Goal: Information Seeking & Learning: Learn about a topic

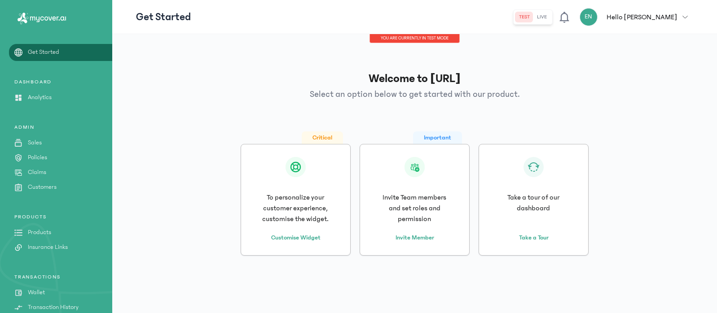
scroll to position [72, 0]
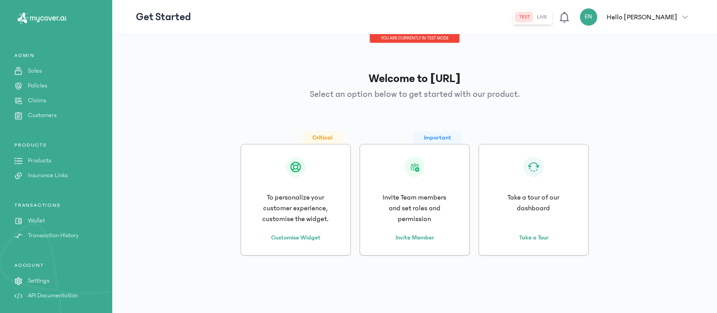
click at [417, 224] on div "Important Invite Team members and set roles and permission Invite Member" at bounding box center [415, 200] width 110 height 112
click at [46, 163] on p "Products" at bounding box center [39, 160] width 23 height 9
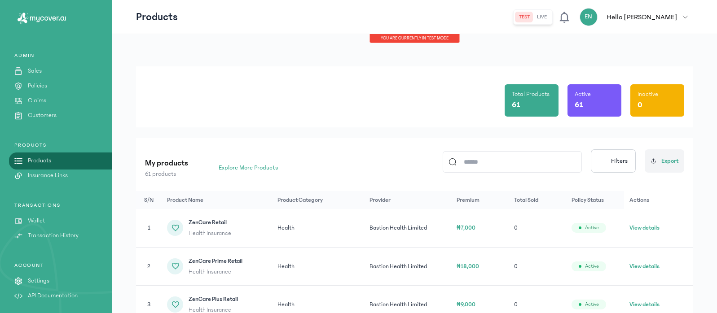
click at [550, 20] on button "live" at bounding box center [541, 17] width 17 height 11
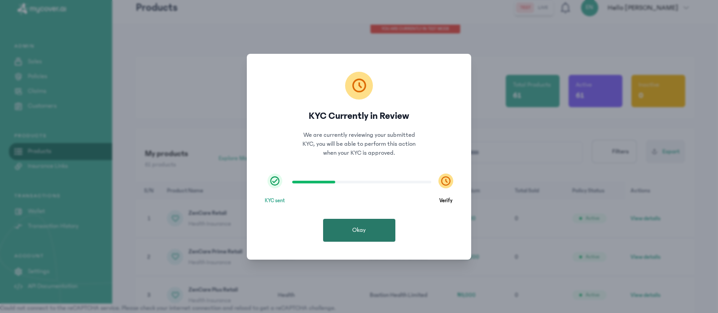
click at [357, 225] on button "Okay" at bounding box center [359, 230] width 72 height 23
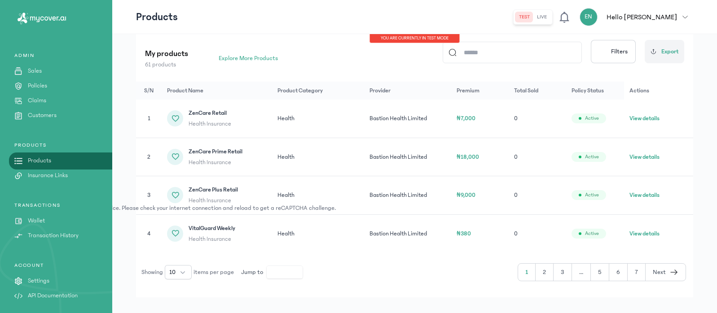
scroll to position [123, 0]
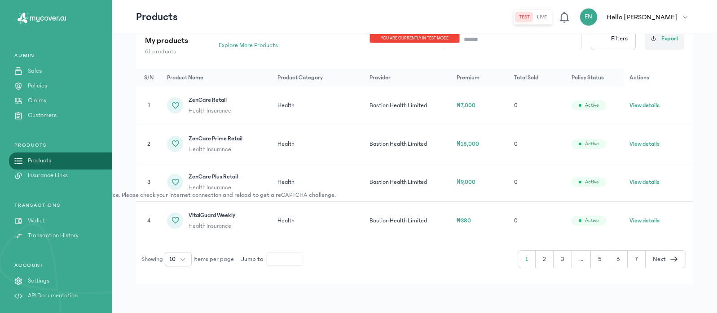
click at [550, 17] on button "live" at bounding box center [541, 17] width 17 height 11
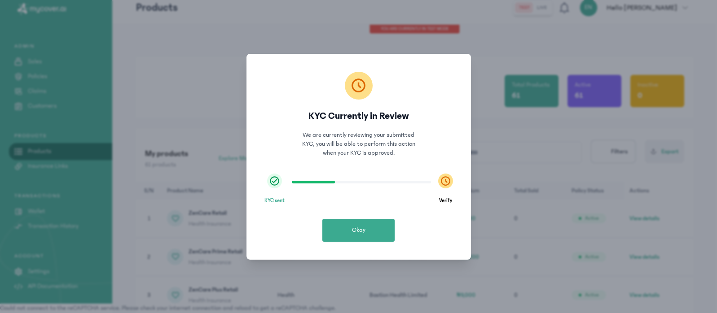
scroll to position [9, 0]
click at [578, 7] on div "KYC Currently in Review We are currently reviewing your submitted KYC, you will…" at bounding box center [359, 156] width 718 height 313
click at [357, 221] on button "Okay" at bounding box center [359, 230] width 72 height 23
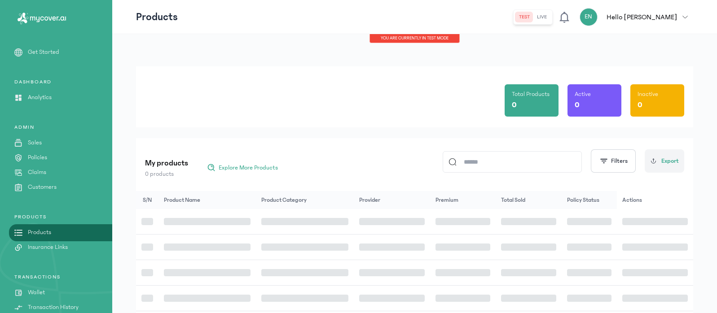
click at [415, 129] on div "Total Products 0 Active 0 Inactive 0 My products 0 products Explore More Produc…" at bounding box center [414, 268] width 557 height 404
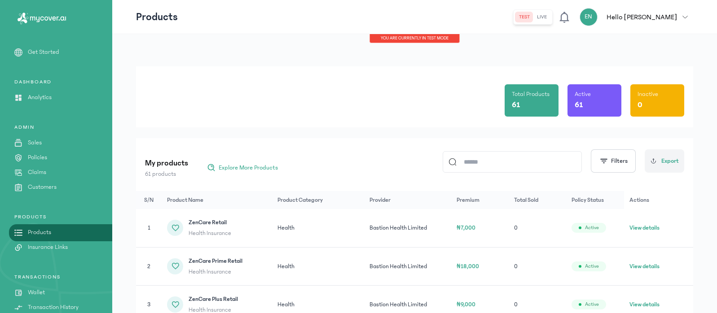
click at [550, 18] on button "live" at bounding box center [541, 17] width 17 height 11
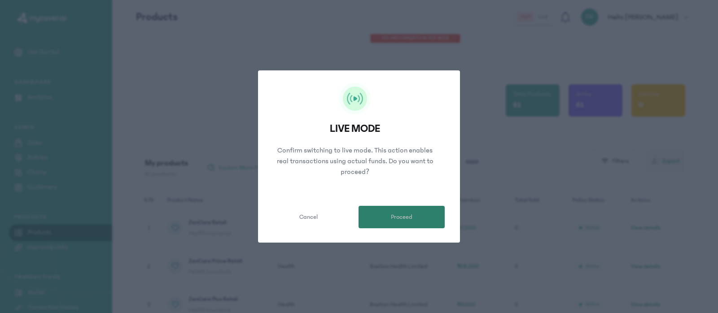
click at [398, 220] on span "Proceed" at bounding box center [402, 217] width 22 height 9
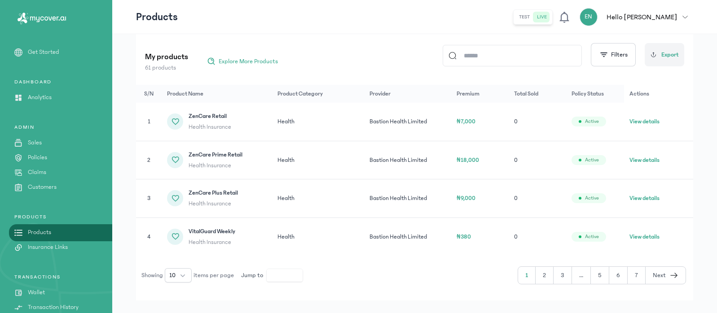
scroll to position [123, 0]
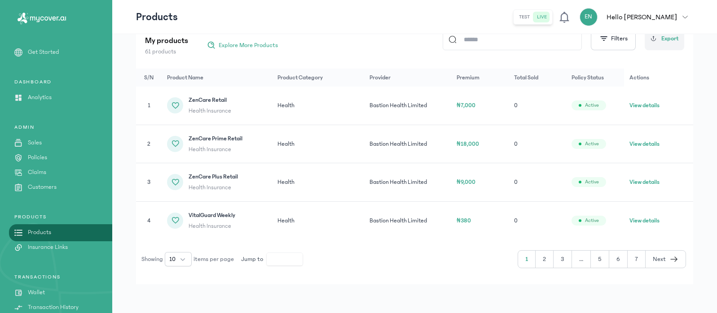
click at [639, 262] on button "7" at bounding box center [637, 259] width 18 height 17
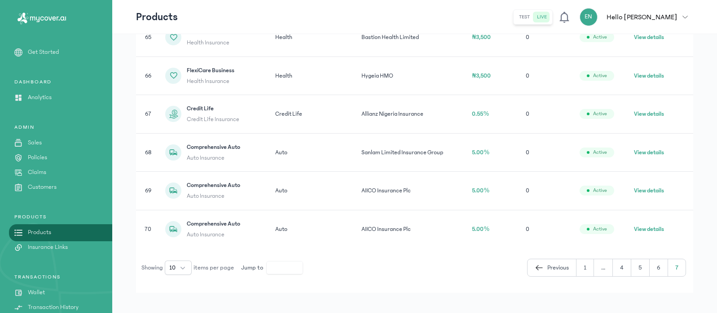
scroll to position [353, 0]
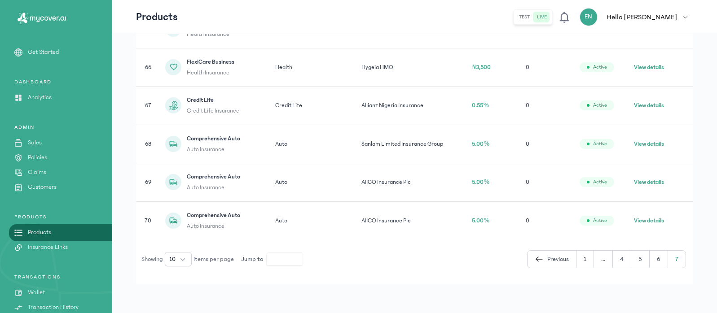
click at [661, 259] on button "6" at bounding box center [659, 259] width 18 height 17
click at [601, 259] on button "5" at bounding box center [600, 259] width 18 height 17
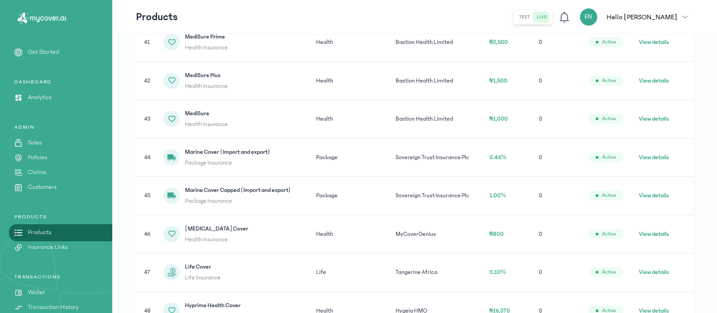
scroll to position [353, 0]
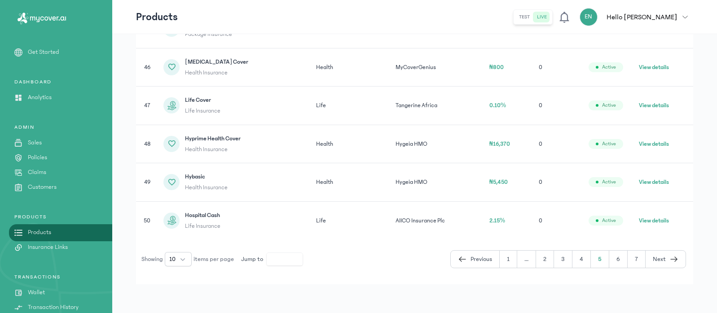
click at [586, 259] on button "4" at bounding box center [581, 259] width 18 height 17
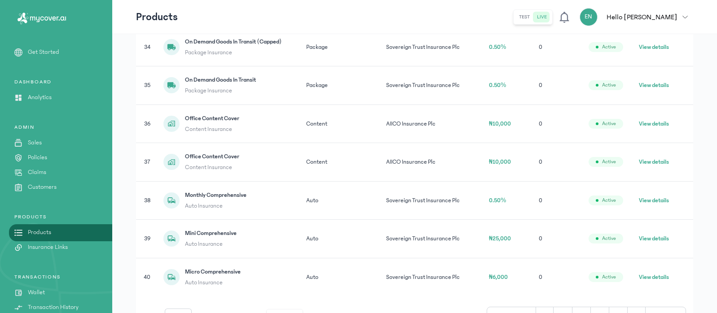
scroll to position [353, 0]
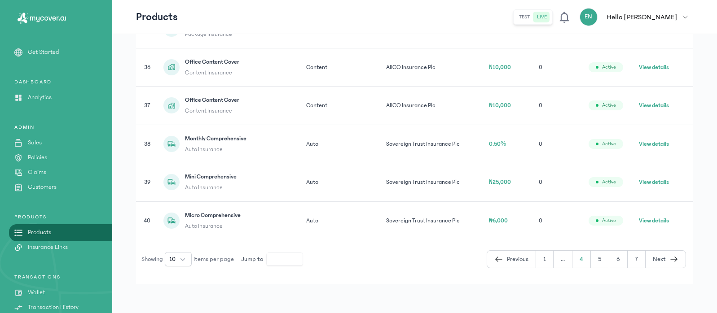
click at [568, 260] on button "..." at bounding box center [563, 259] width 19 height 17
click at [563, 260] on button "..." at bounding box center [563, 259] width 19 height 17
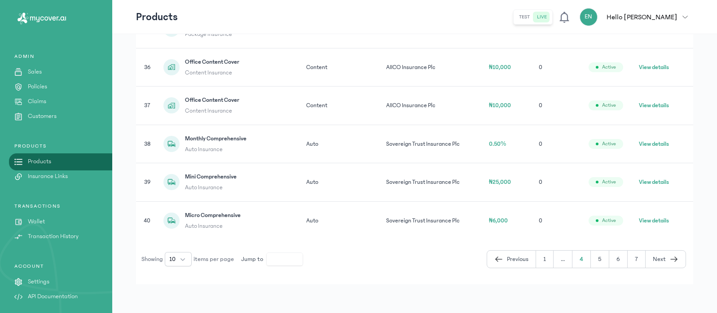
scroll to position [72, 0]
click at [45, 294] on p "API Documentation" at bounding box center [53, 295] width 50 height 9
click at [564, 258] on button "..." at bounding box center [563, 259] width 19 height 17
click at [518, 262] on span "Previous" at bounding box center [518, 259] width 22 height 9
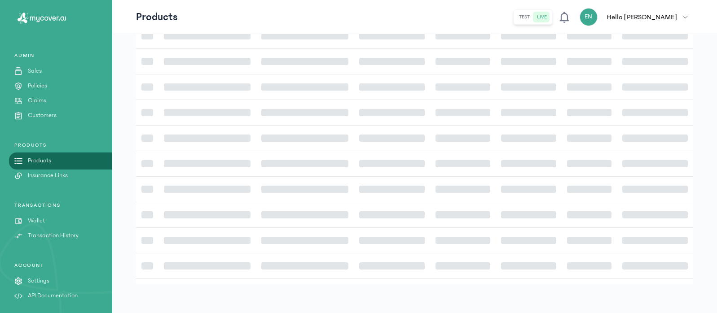
scroll to position [186, 0]
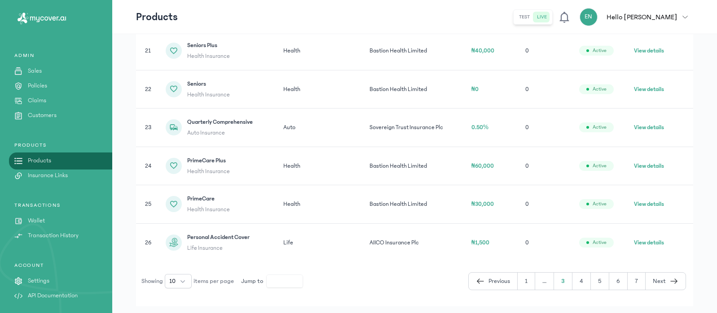
scroll to position [199, 0]
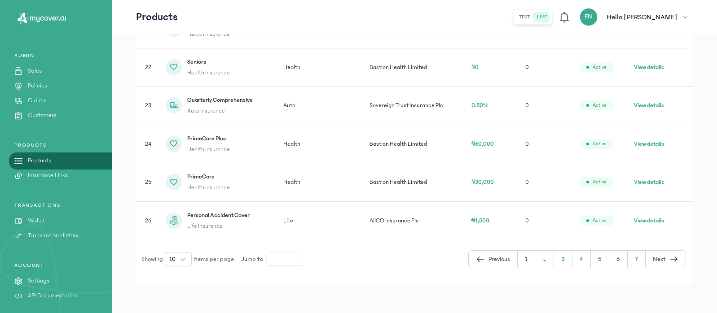
click at [532, 257] on button "1" at bounding box center [527, 259] width 18 height 17
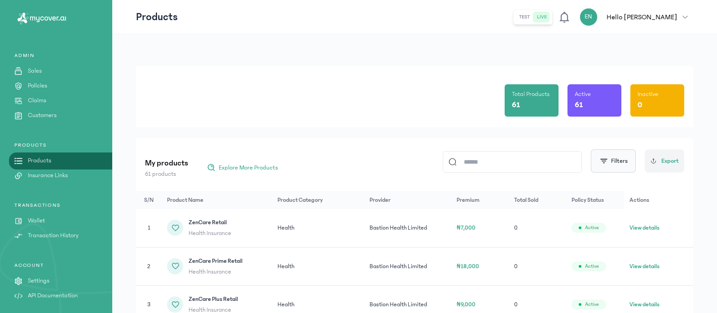
click at [616, 163] on button "Filters" at bounding box center [613, 160] width 45 height 23
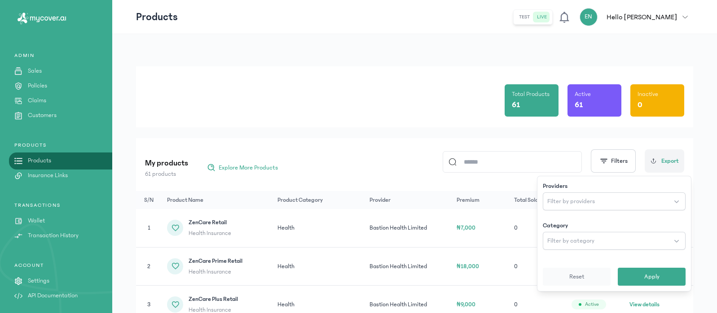
click at [560, 149] on div "My products 61 products Explore More Products Filters Providers Filter by provi…" at bounding box center [414, 161] width 539 height 35
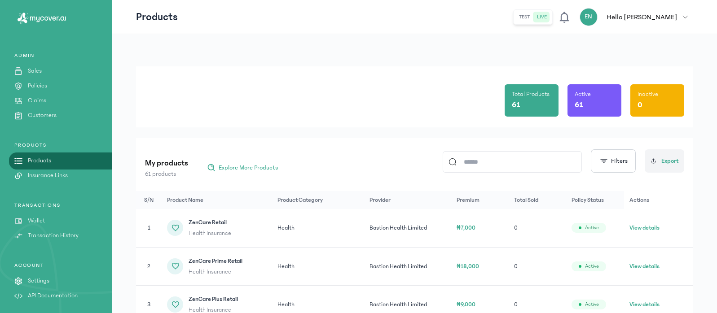
click at [42, 73] on p "Sales" at bounding box center [35, 70] width 14 height 9
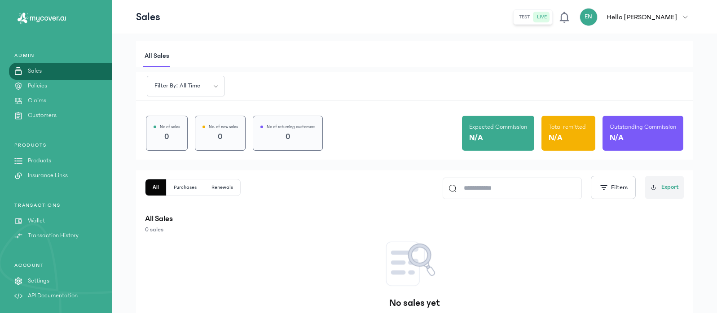
click at [42, 87] on p "Policies" at bounding box center [37, 85] width 19 height 9
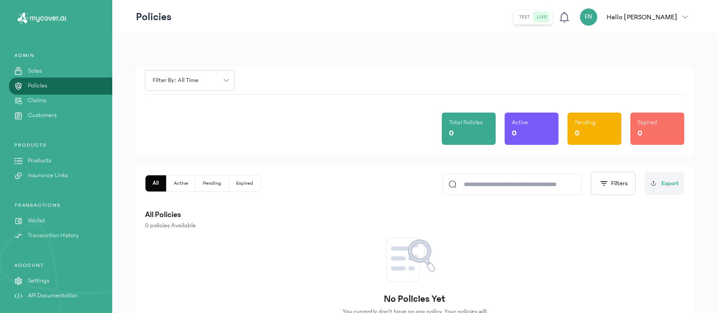
click at [38, 103] on p "Claims" at bounding box center [37, 100] width 18 height 9
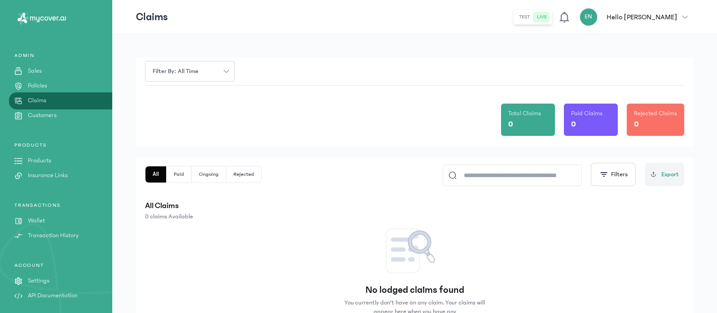
click at [42, 112] on p "Customers" at bounding box center [42, 115] width 29 height 9
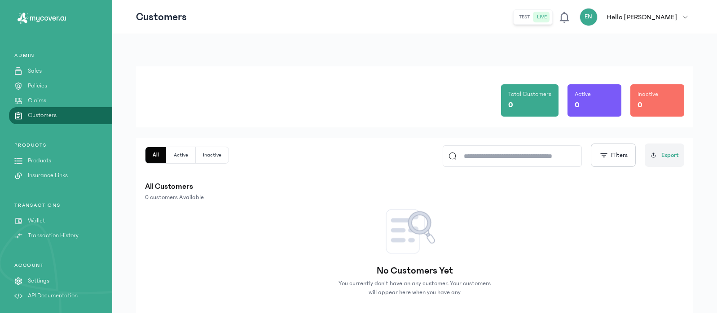
click at [56, 167] on div "PRODUCTS Products Insurance Links" at bounding box center [56, 161] width 112 height 39
click at [50, 162] on p "Products" at bounding box center [39, 160] width 23 height 9
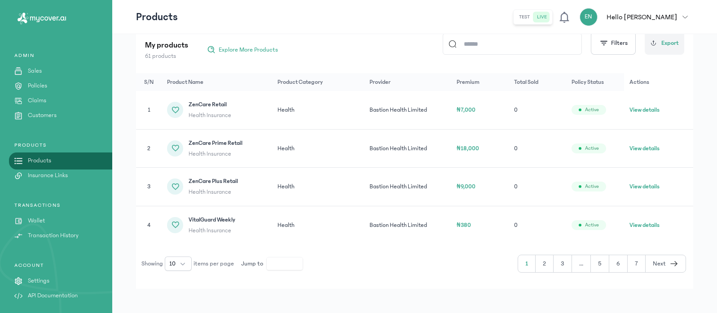
scroll to position [123, 0]
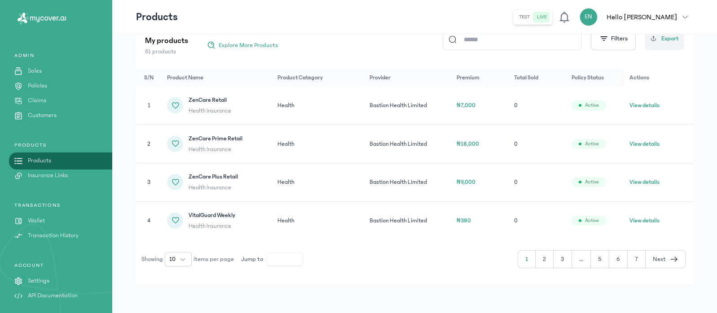
click at [548, 263] on button "2" at bounding box center [545, 259] width 18 height 17
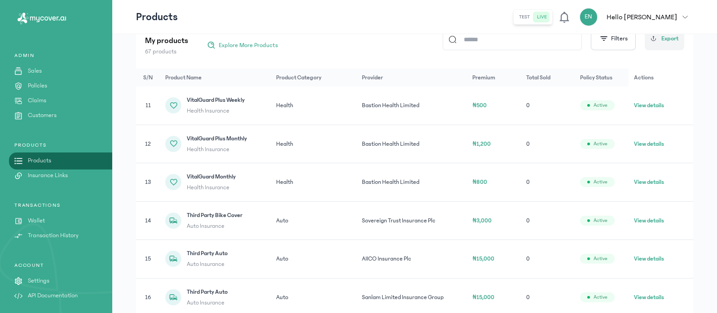
click at [646, 257] on button "View details" at bounding box center [649, 259] width 30 height 9
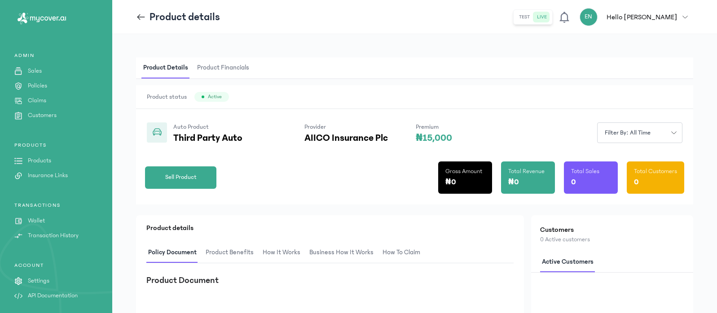
click at [232, 258] on span "Product Benefits" at bounding box center [230, 252] width 52 height 21
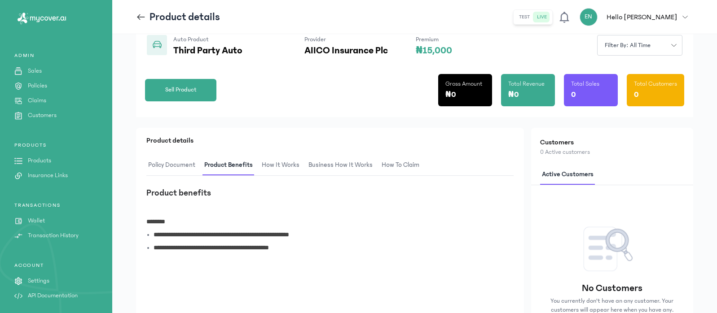
scroll to position [88, 0]
click at [287, 168] on span "How It Works" at bounding box center [280, 164] width 41 height 21
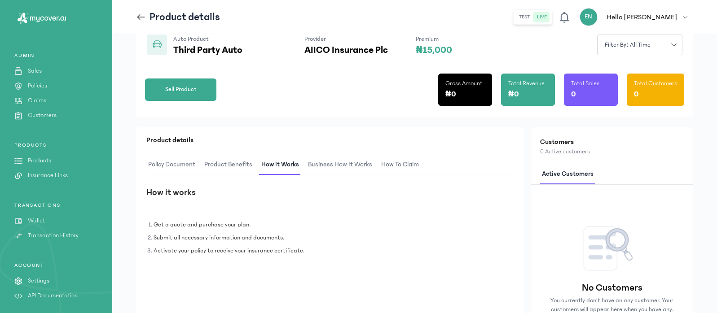
click at [334, 170] on span "Business How It Works" at bounding box center [340, 164] width 68 height 21
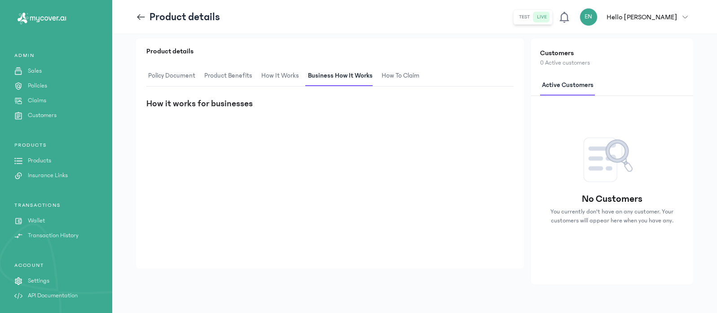
scroll to position [0, 0]
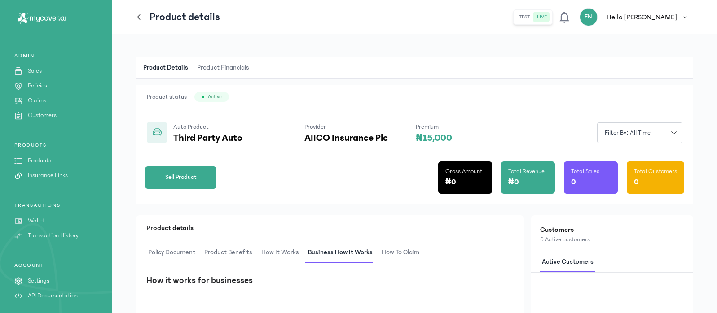
click at [172, 97] on span "Product status" at bounding box center [167, 96] width 40 height 9
